Goal: Navigation & Orientation: Find specific page/section

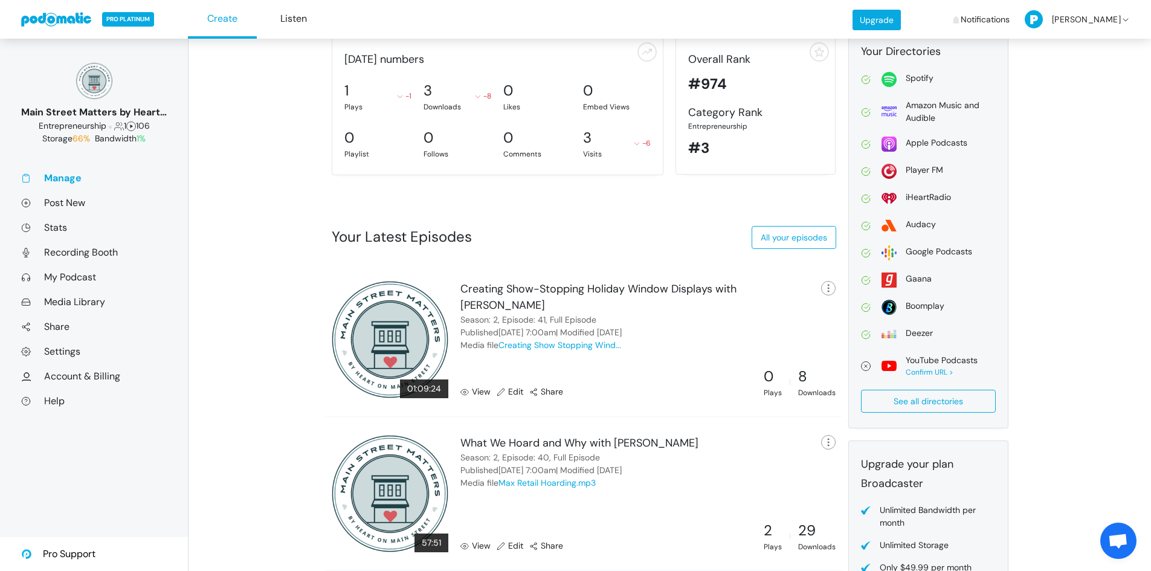
scroll to position [242, 0]
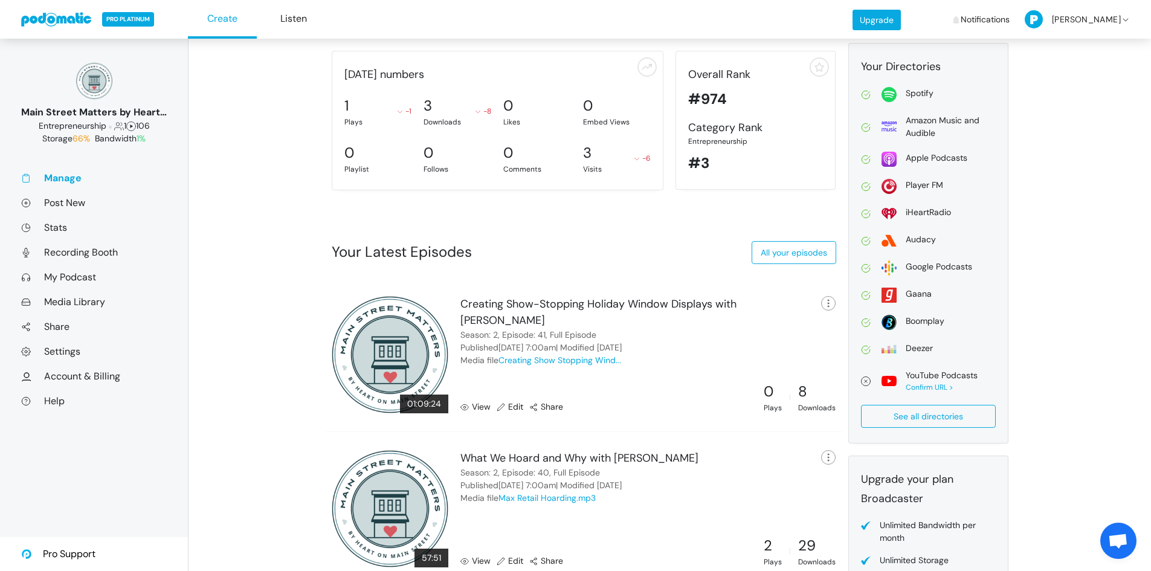
click at [474, 405] on link "View" at bounding box center [475, 407] width 30 height 13
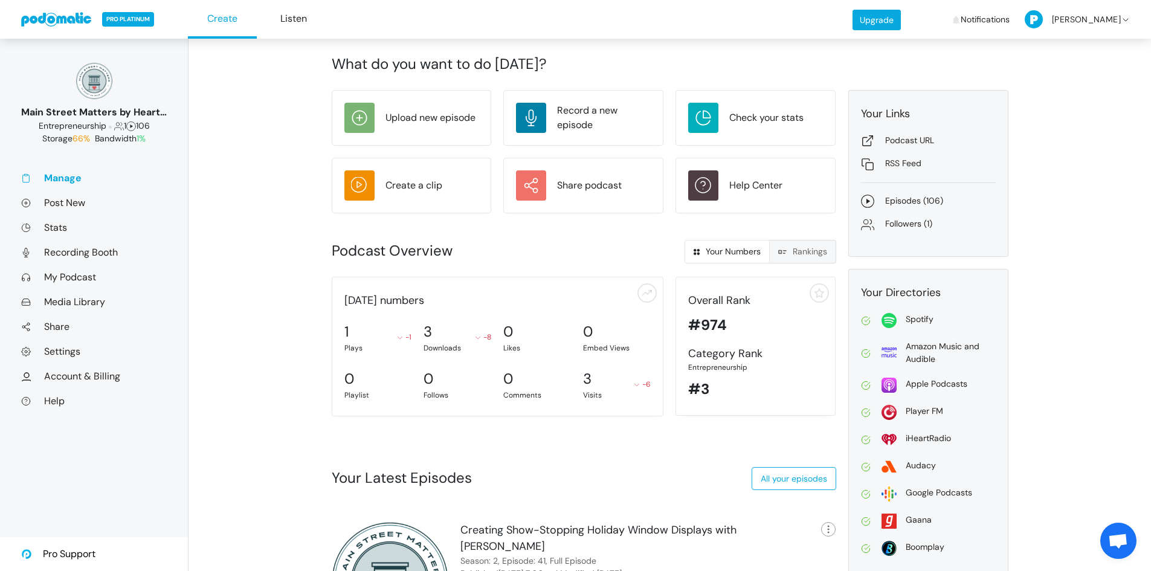
scroll to position [15, 0]
